Goal: Task Accomplishment & Management: Use online tool/utility

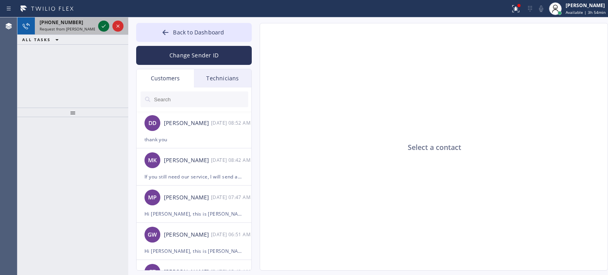
click at [103, 27] on icon at bounding box center [103, 25] width 9 height 9
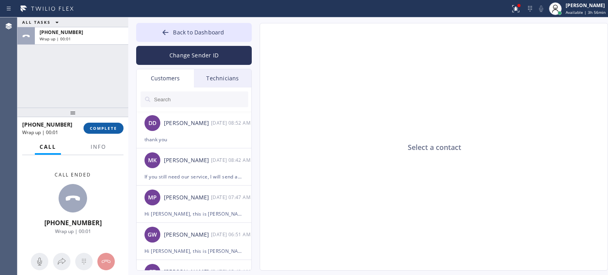
click at [116, 127] on span "COMPLETE" at bounding box center [103, 128] width 27 height 6
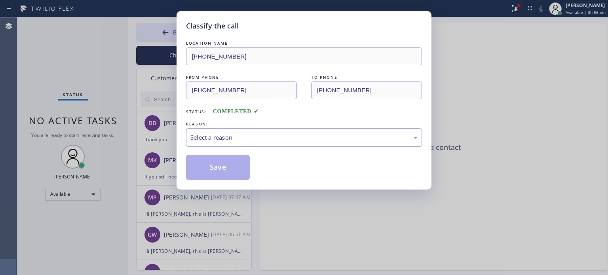
click at [199, 146] on div "LOCATION NAME [PHONE_NUMBER] FROM PHONE [PHONE_NUMBER] TO PHONE [PHONE_NUMBER] …" at bounding box center [304, 109] width 236 height 141
click at [205, 140] on div "Select a reason" at bounding box center [303, 137] width 227 height 9
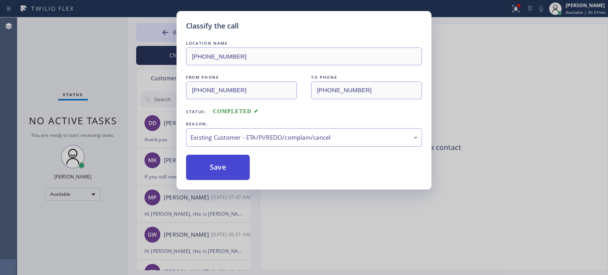
click at [225, 172] on button "Save" at bounding box center [218, 167] width 64 height 25
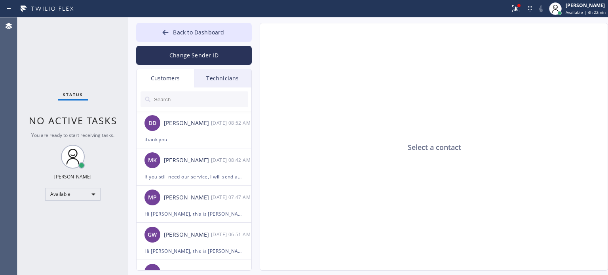
click at [510, 139] on div "Select a contact" at bounding box center [434, 147] width 348 height 248
